Goal: Information Seeking & Learning: Learn about a topic

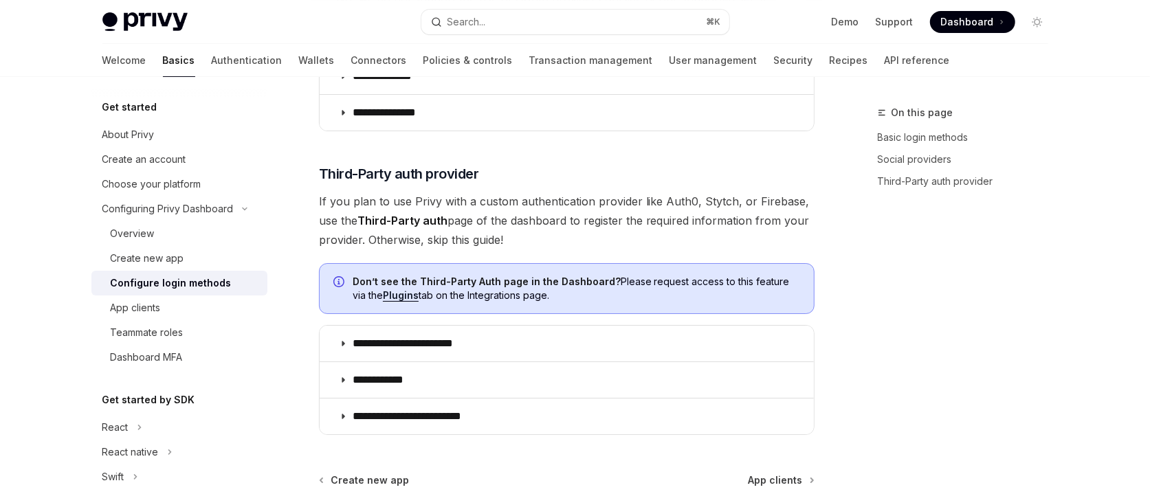
click at [975, 260] on div "On this page Basic login methods Social providers Third-Party auth provider" at bounding box center [955, 300] width 209 height 390
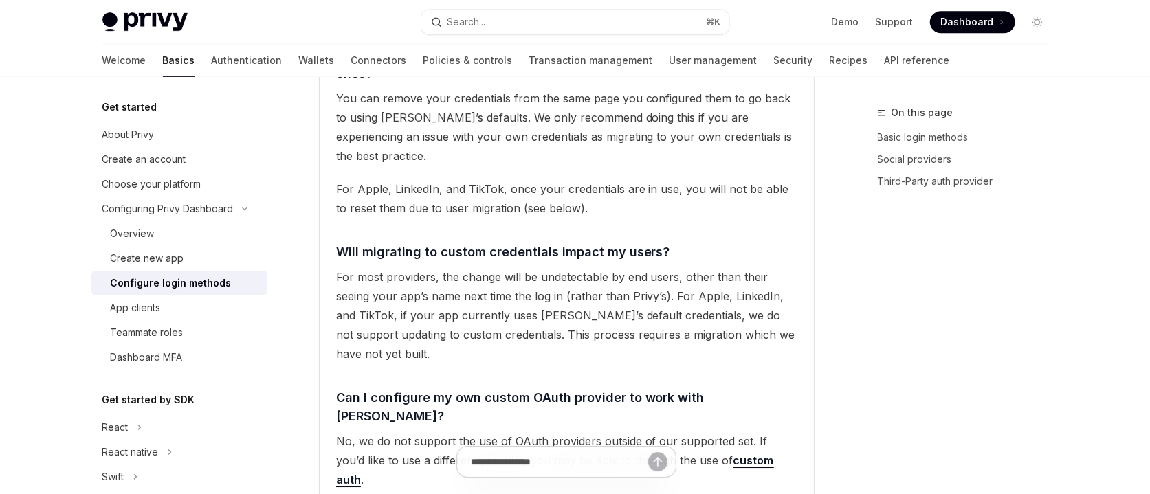
scroll to position [2816, 0]
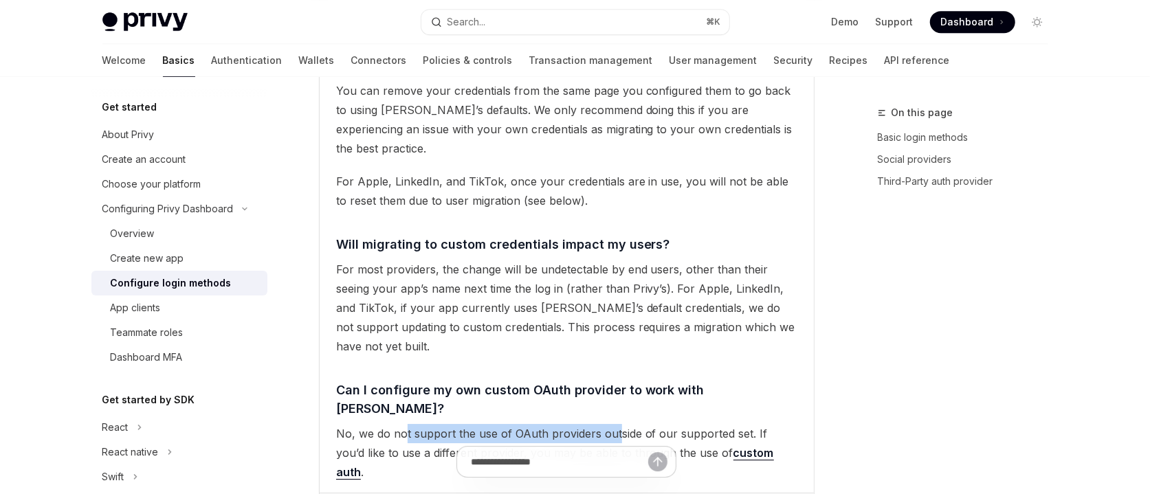
drag, startPoint x: 445, startPoint y: 353, endPoint x: 615, endPoint y: 351, distance: 169.8
click at [615, 424] on span "No, we do not support the use of OAuth providers outside of our supported set. …" at bounding box center [566, 453] width 461 height 58
drag, startPoint x: 501, startPoint y: 355, endPoint x: 648, endPoint y: 354, distance: 147.8
click at [648, 424] on span "No, we do not support the use of OAuth providers outside of our supported set. …" at bounding box center [566, 453] width 461 height 58
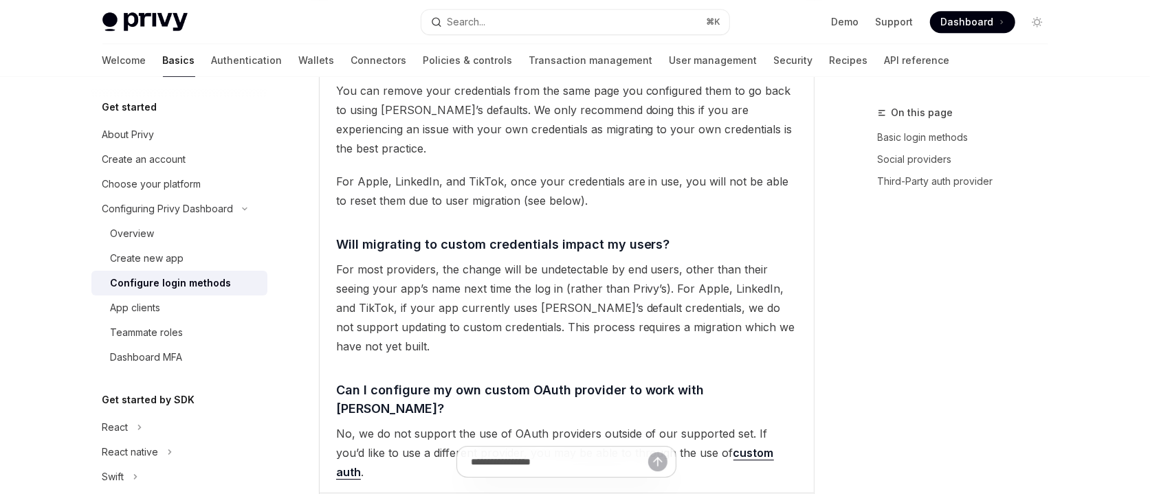
click at [648, 424] on span "No, we do not support the use of OAuth providers outside of our supported set. …" at bounding box center [566, 453] width 461 height 58
drag, startPoint x: 672, startPoint y: 351, endPoint x: 562, endPoint y: 353, distance: 110.7
click at [563, 424] on span "No, we do not support the use of OAuth providers outside of our supported set. …" at bounding box center [566, 453] width 461 height 58
drag, startPoint x: 562, startPoint y: 353, endPoint x: 521, endPoint y: 368, distance: 43.7
click at [562, 424] on span "No, we do not support the use of OAuth providers outside of our supported set. …" at bounding box center [566, 453] width 461 height 58
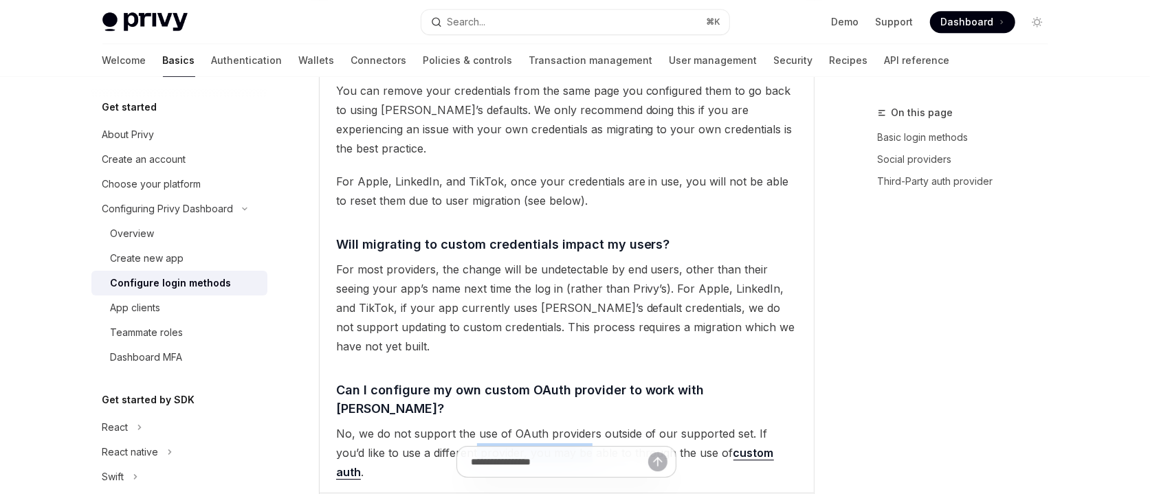
drag, startPoint x: 483, startPoint y: 377, endPoint x: 554, endPoint y: 373, distance: 71.6
click at [554, 424] on span "No, we do not support the use of OAuth providers outside of our supported set. …" at bounding box center [566, 453] width 461 height 58
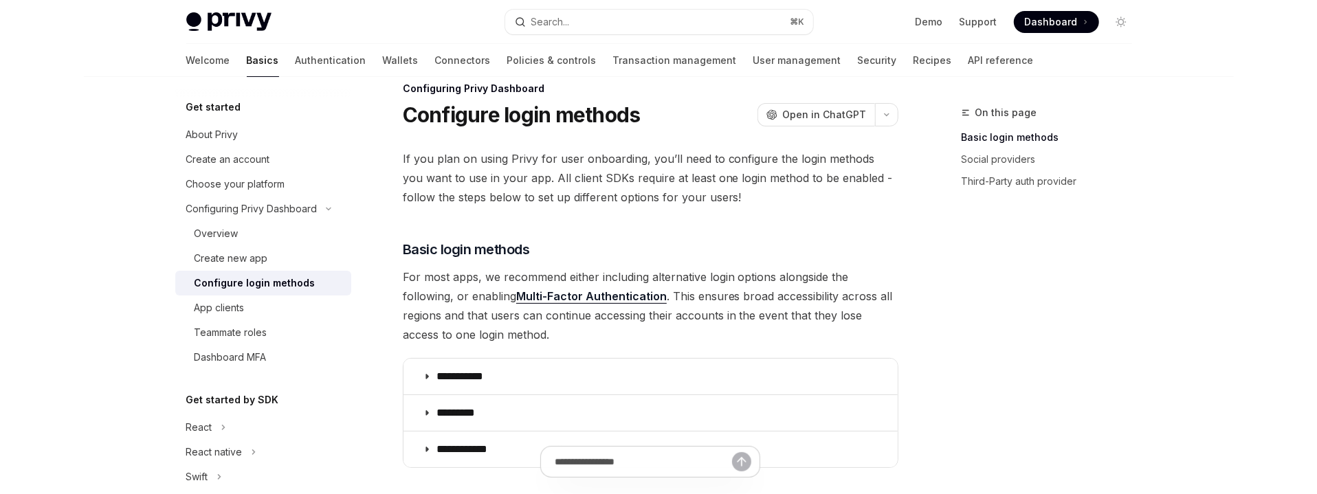
scroll to position [0, 0]
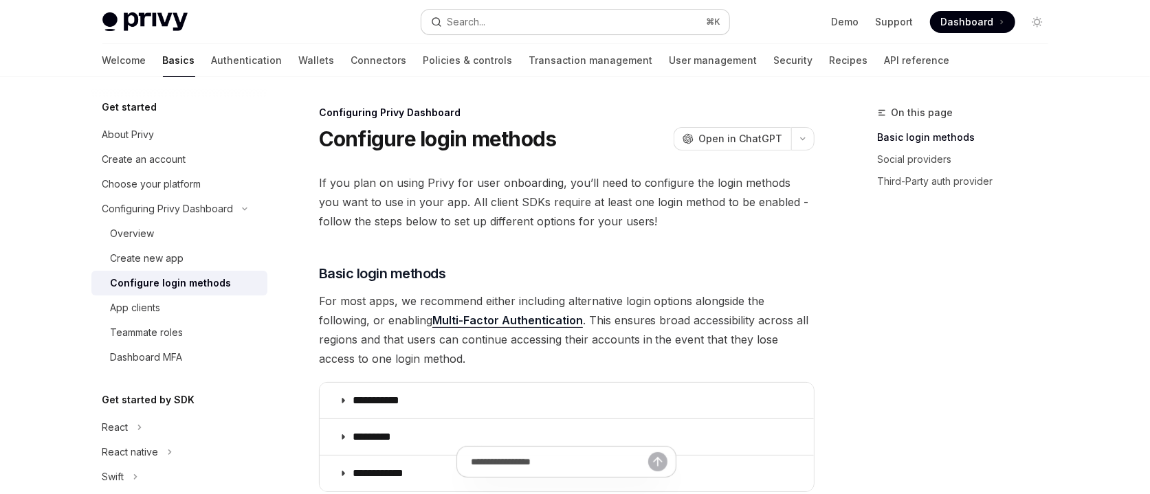
type textarea "*"
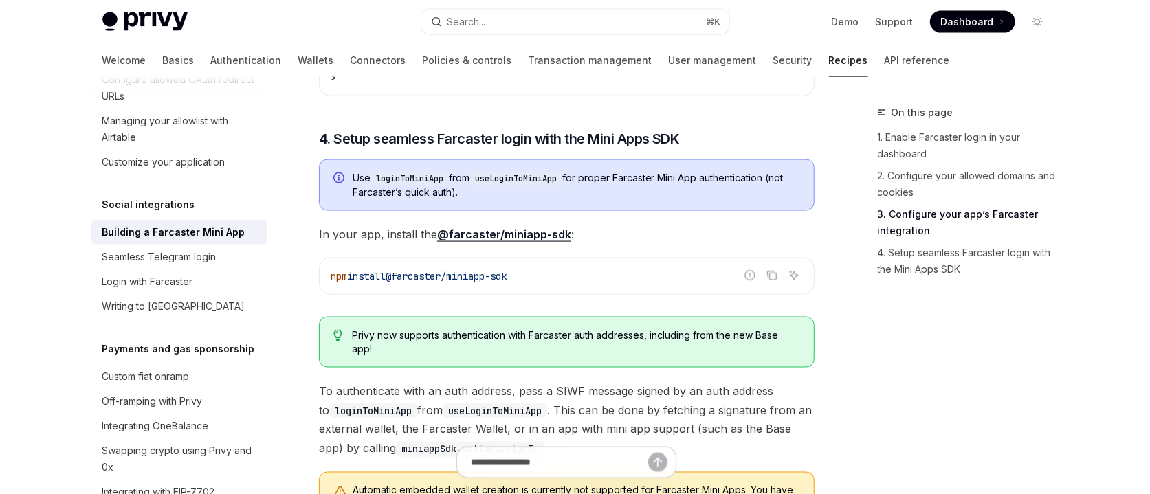
scroll to position [1306, 0]
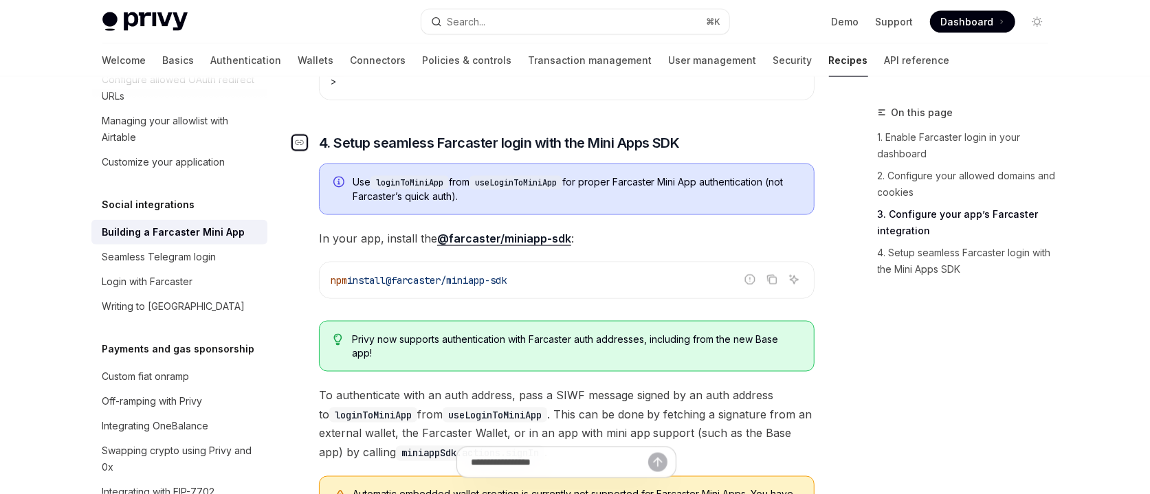
click at [303, 147] on icon "Navigate to header" at bounding box center [300, 143] width 10 height 8
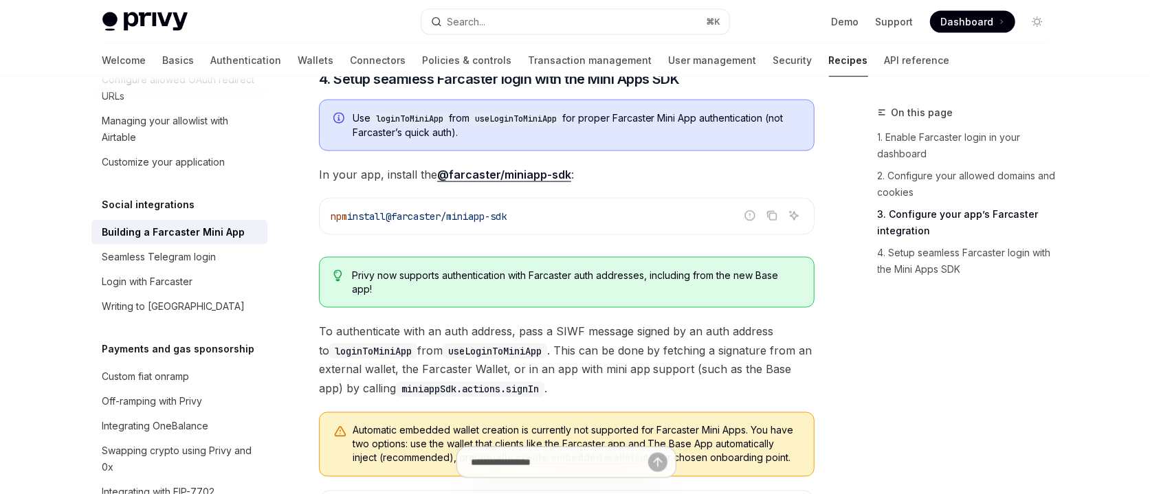
click at [872, 298] on div "On this page 1. Enable Farcaster login in your dashboard 2. Configure your allo…" at bounding box center [955, 300] width 209 height 390
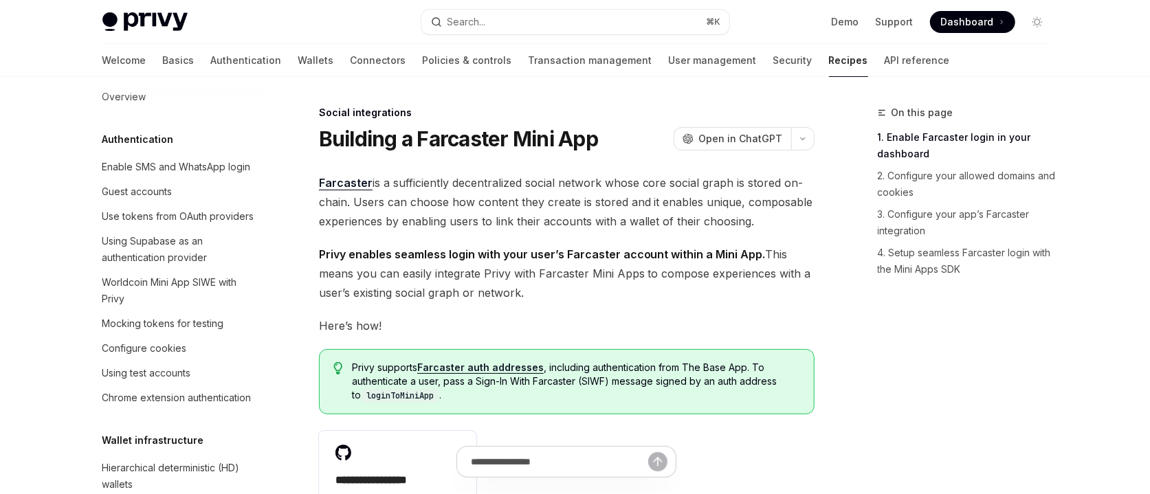
scroll to position [0, 0]
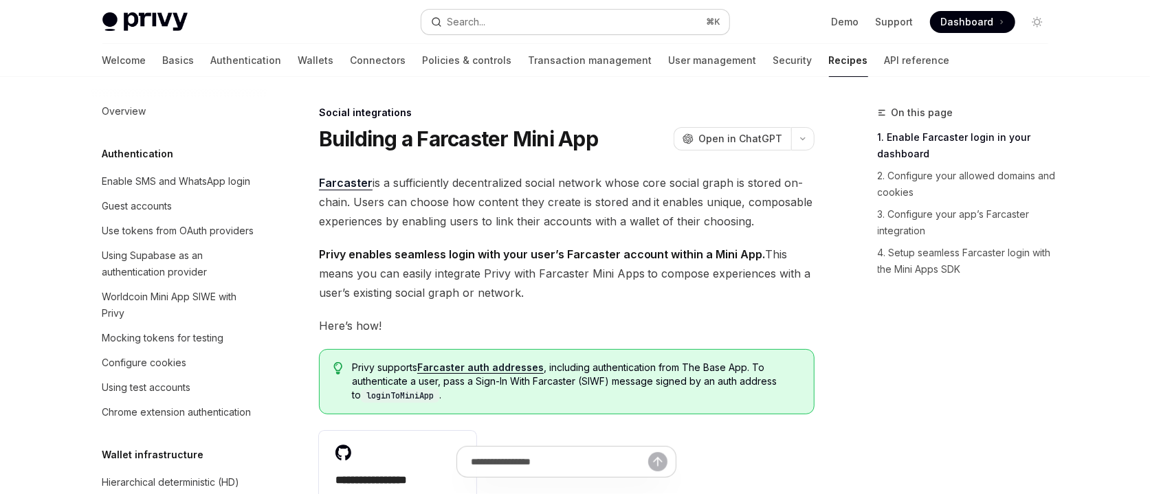
click at [486, 25] on div "Search..." at bounding box center [467, 22] width 39 height 17
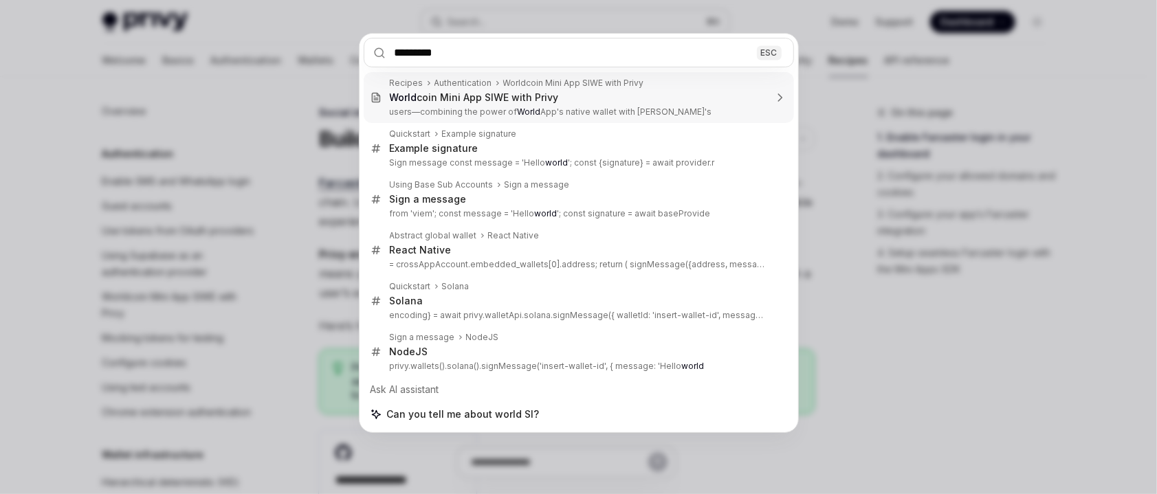
type input "**********"
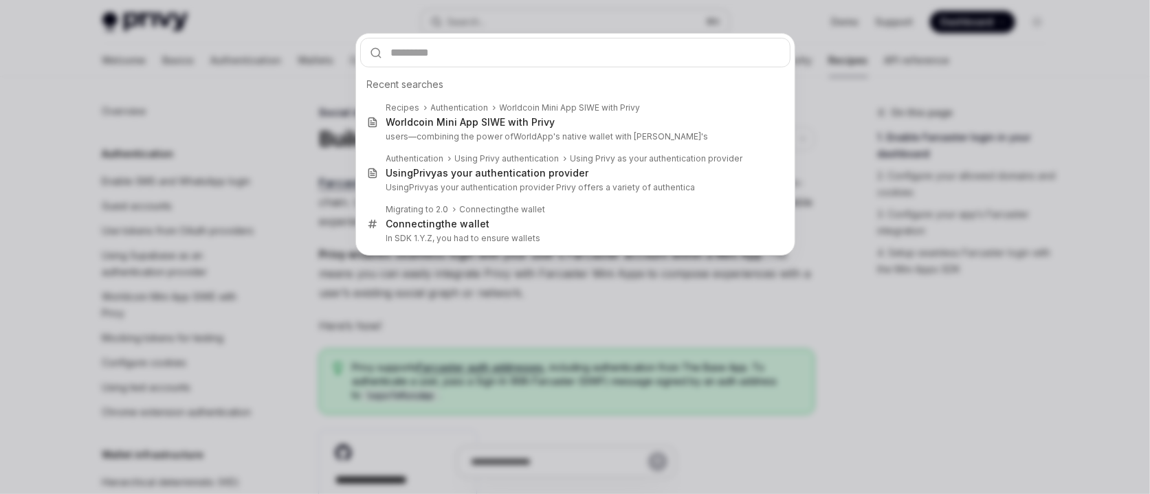
type textarea "*"
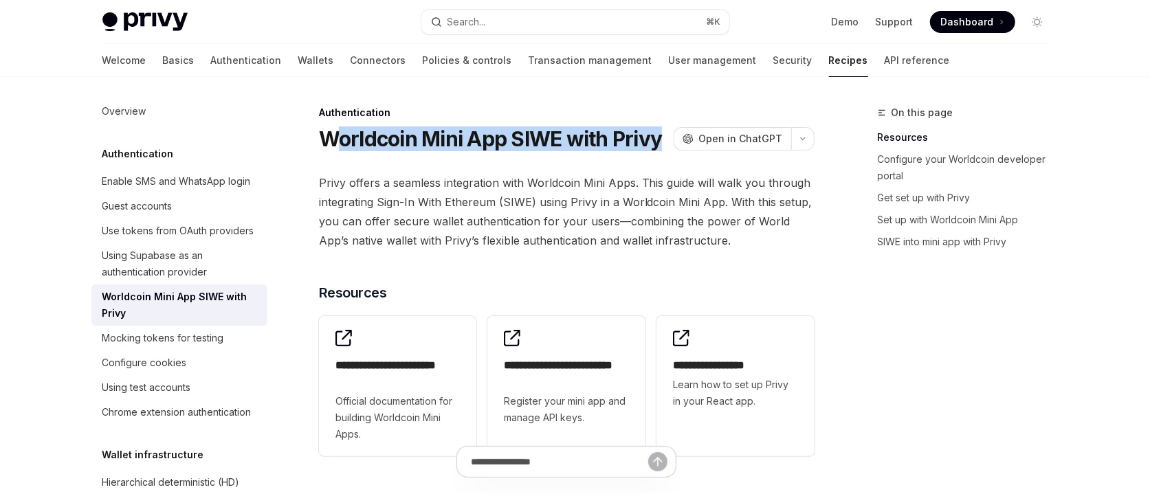
drag, startPoint x: 665, startPoint y: 138, endPoint x: 329, endPoint y: 129, distance: 335.7
click at [329, 129] on div "Worldcoin Mini App SIWE with Privy OpenAI Open in ChatGPT" at bounding box center [567, 139] width 496 height 25
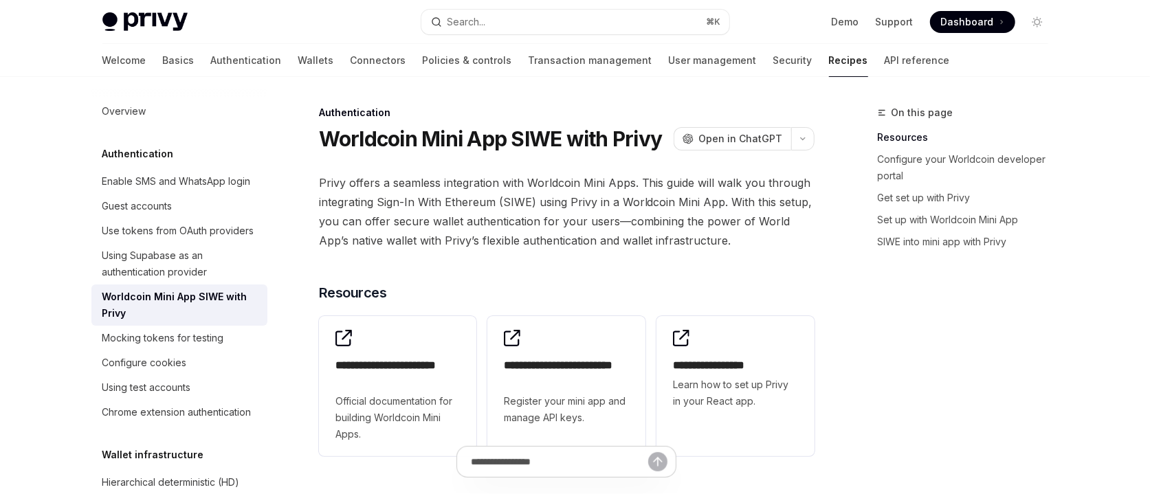
drag, startPoint x: 342, startPoint y: 144, endPoint x: 332, endPoint y: 144, distance: 10.3
click at [342, 144] on h1 "Worldcoin Mini App SIWE with Privy" at bounding box center [491, 139] width 344 height 25
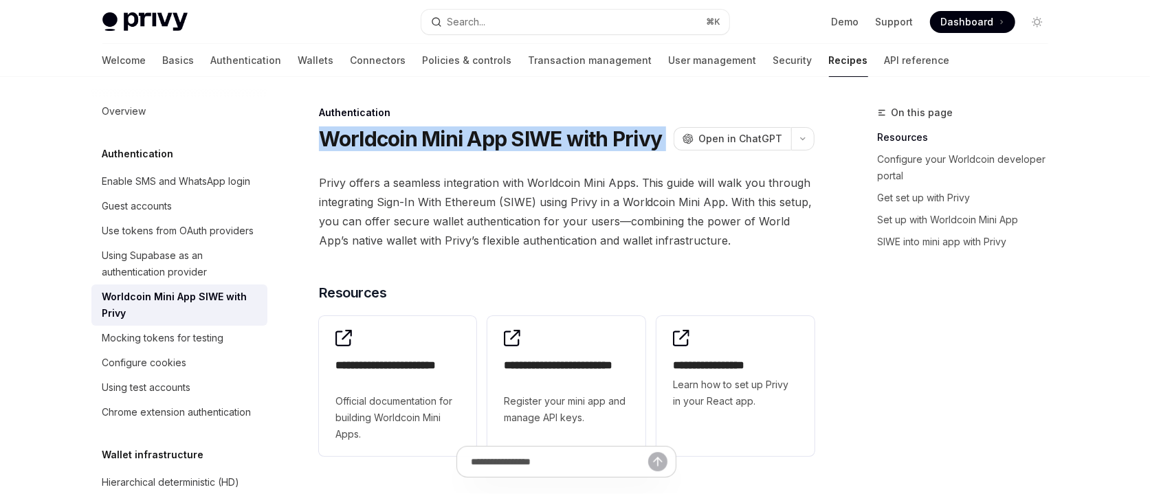
drag, startPoint x: 319, startPoint y: 141, endPoint x: 672, endPoint y: 142, distance: 352.7
click at [672, 142] on div "Worldcoin Mini App SIWE with Privy OpenAI Open in ChatGPT" at bounding box center [567, 139] width 496 height 25
copy div "Worldcoin Mini App SIWE with Privy OpenAI"
click at [555, 22] on button "Search... ⌘ K" at bounding box center [575, 22] width 308 height 25
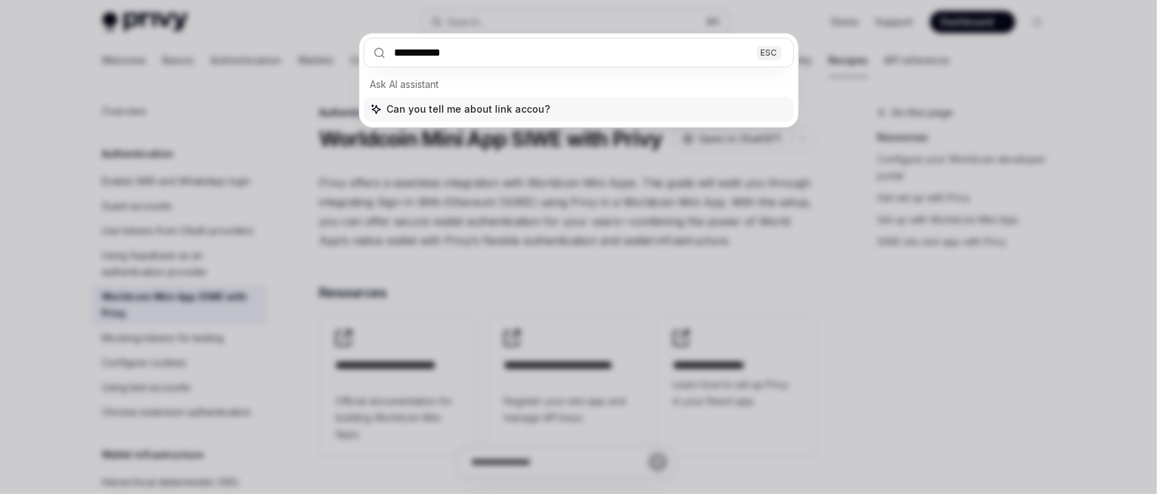
type input "**********"
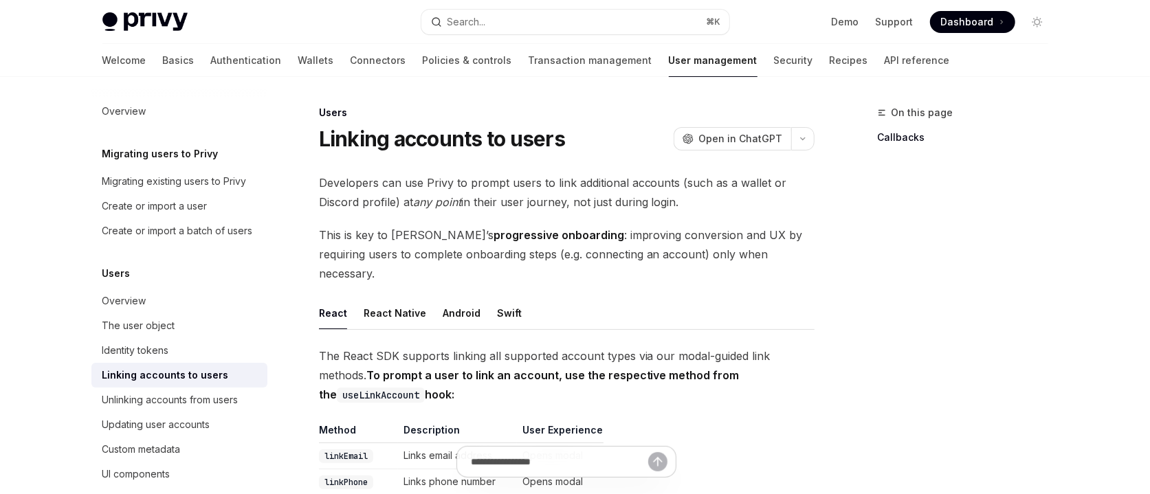
click at [437, 138] on h1 "Linking accounts to users" at bounding box center [442, 139] width 246 height 25
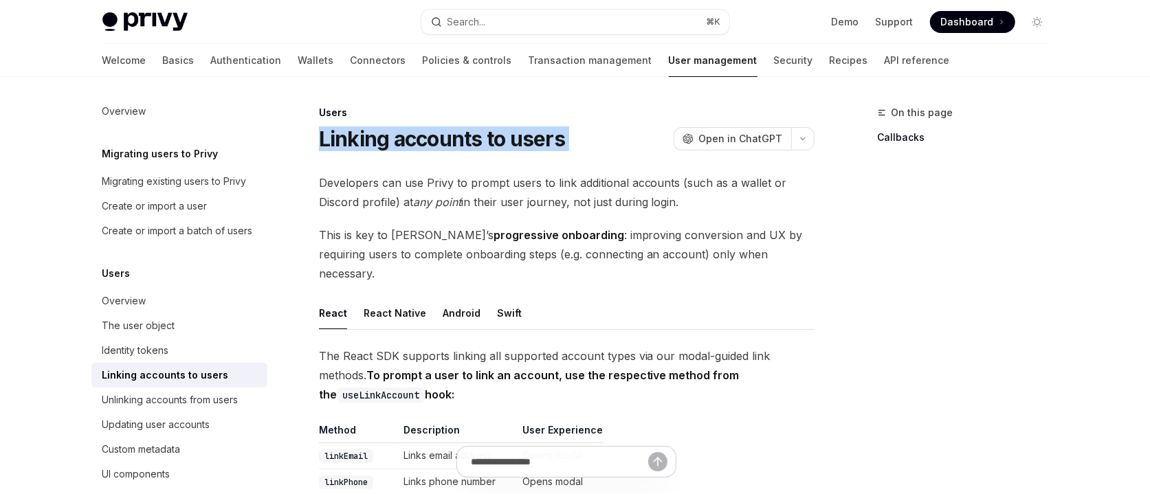
click at [437, 138] on h1 "Linking accounts to users" at bounding box center [442, 139] width 246 height 25
copy div "Linking accounts to users OpenAI"
